Goal: Navigation & Orientation: Understand site structure

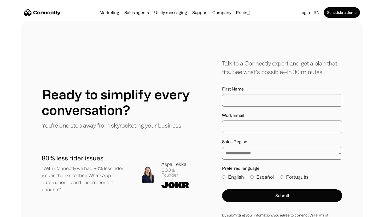
scroll to position [2723, 0]
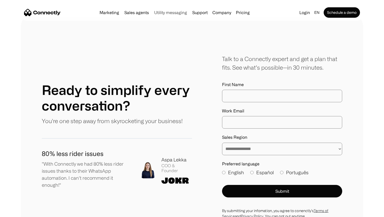
click at [172, 11] on link "Utility messaging" at bounding box center [170, 12] width 37 height 4
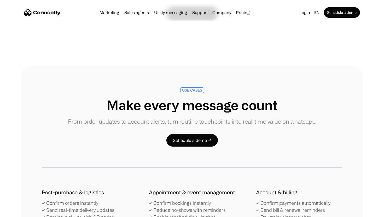
scroll to position [835, 0]
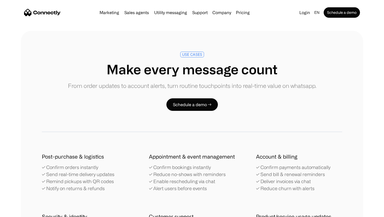
click at [242, 17] on nav "Marketing Sales agents Utility messaging Support Company About us Careers Conta…" at bounding box center [192, 12] width 336 height 10
click at [245, 12] on link "Pricing" at bounding box center [243, 12] width 18 height 4
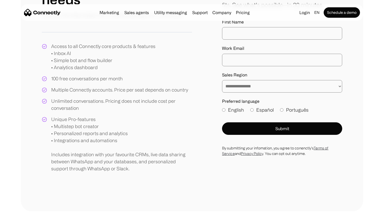
scroll to position [87, 0]
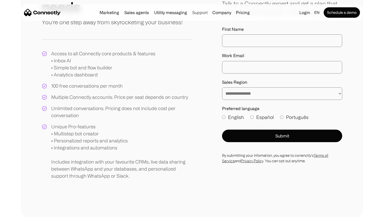
click at [204, 12] on link "Support" at bounding box center [200, 12] width 20 height 4
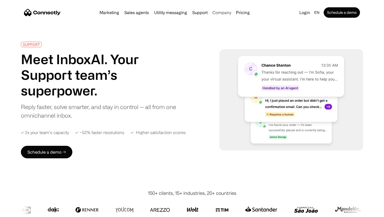
click at [215, 12] on div "Company" at bounding box center [221, 12] width 19 height 7
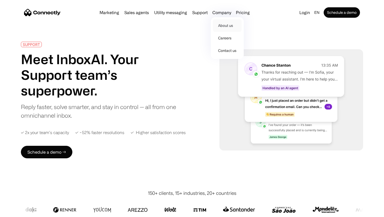
click at [222, 27] on link "About us" at bounding box center [227, 25] width 29 height 13
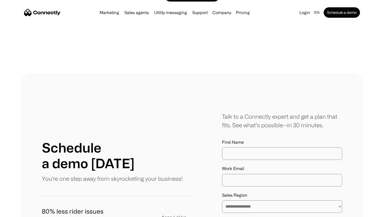
scroll to position [518, 0]
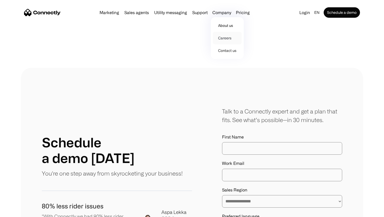
click at [225, 38] on link "Careers" at bounding box center [227, 38] width 29 height 13
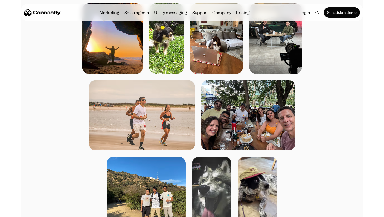
scroll to position [547, 0]
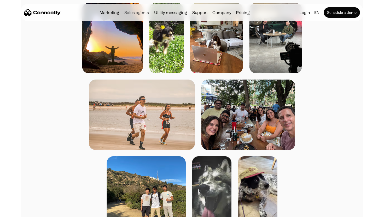
click at [134, 11] on link "Sales agents" at bounding box center [136, 12] width 29 height 4
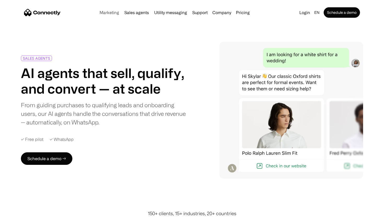
click at [107, 13] on link "Marketing" at bounding box center [109, 12] width 24 height 4
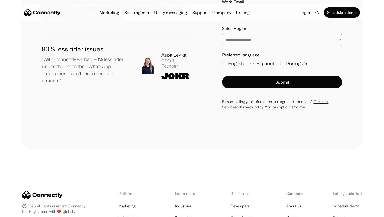
scroll to position [1864, 0]
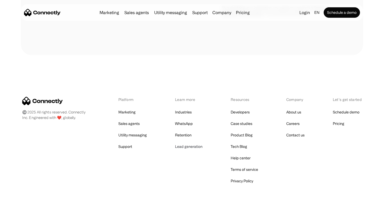
click at [189, 143] on link "Lead generation" at bounding box center [188, 146] width 27 height 7
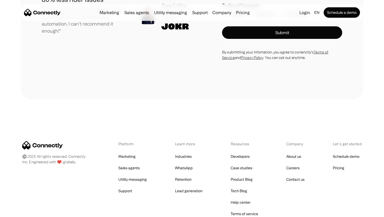
scroll to position [1389, 0]
